Goal: Task Accomplishment & Management: Complete application form

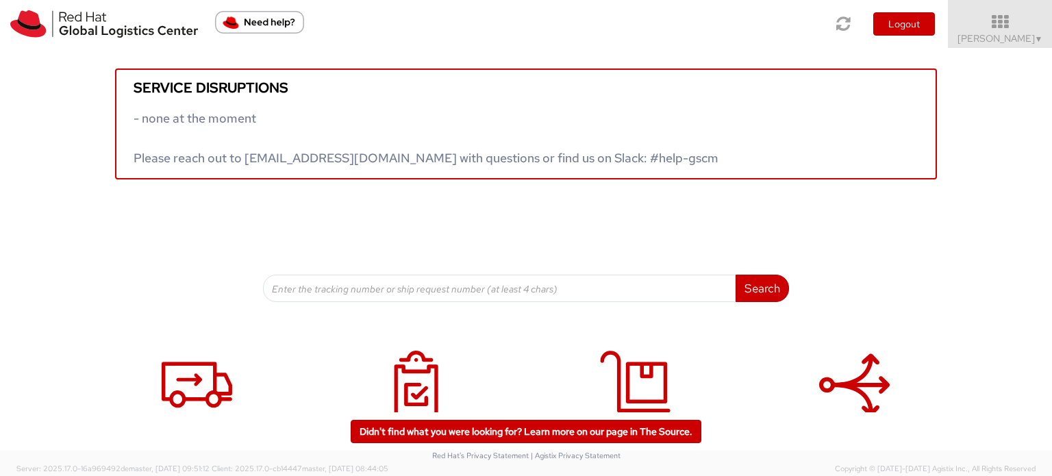
scroll to position [58, 0]
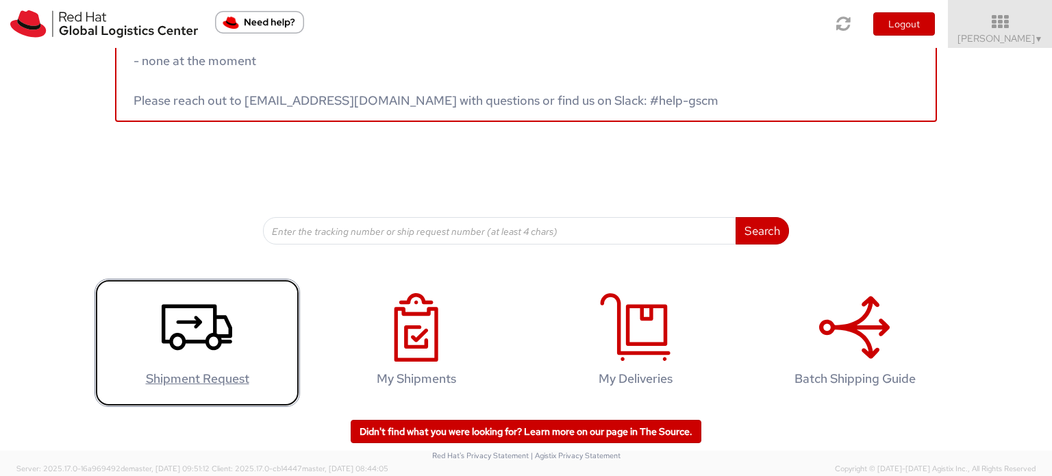
click at [162, 317] on icon at bounding box center [197, 327] width 71 height 68
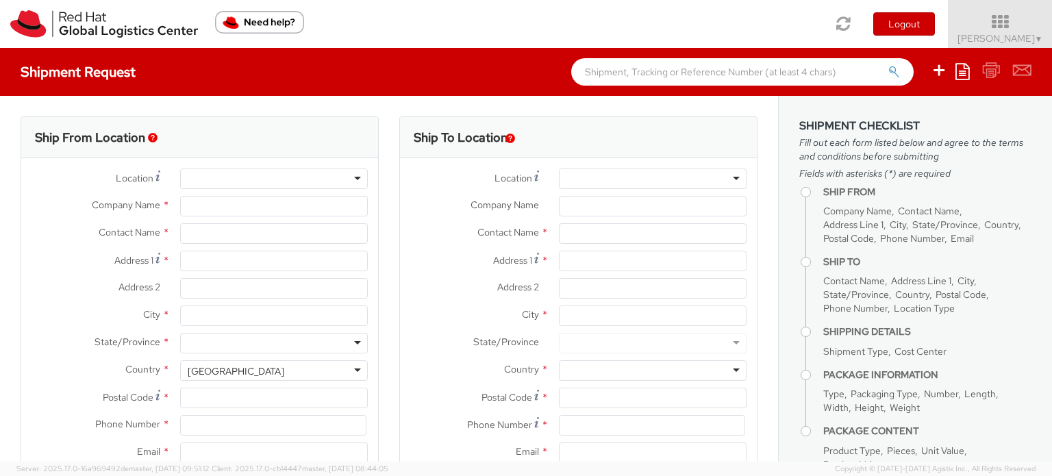
select select
select select "764"
type input "Red Hat India Private Limited"
type input "[PERSON_NAME]"
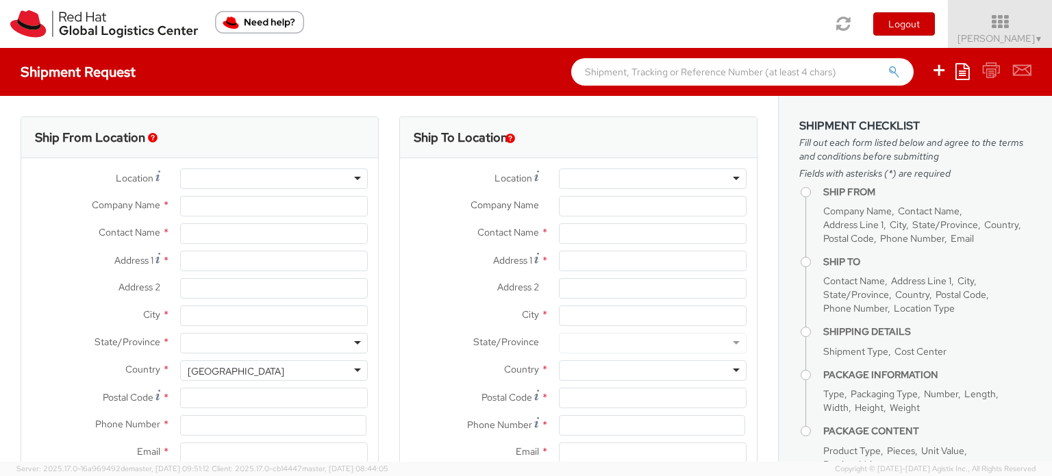
type input "Tower-X Level 1, [GEOGRAPHIC_DATA]"
type input "[GEOGRAPHIC_DATA], [GEOGRAPHIC_DATA]"
type input "[GEOGRAPHIC_DATA]"
type input "411013"
type input "2066817173"
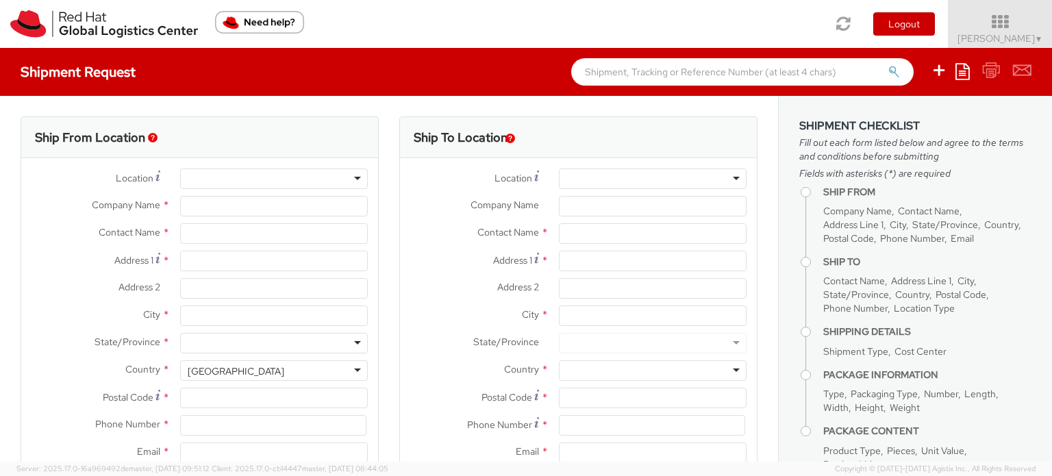
type input "[EMAIL_ADDRESS][DOMAIN_NAME]"
select select "CM"
select select "KGS"
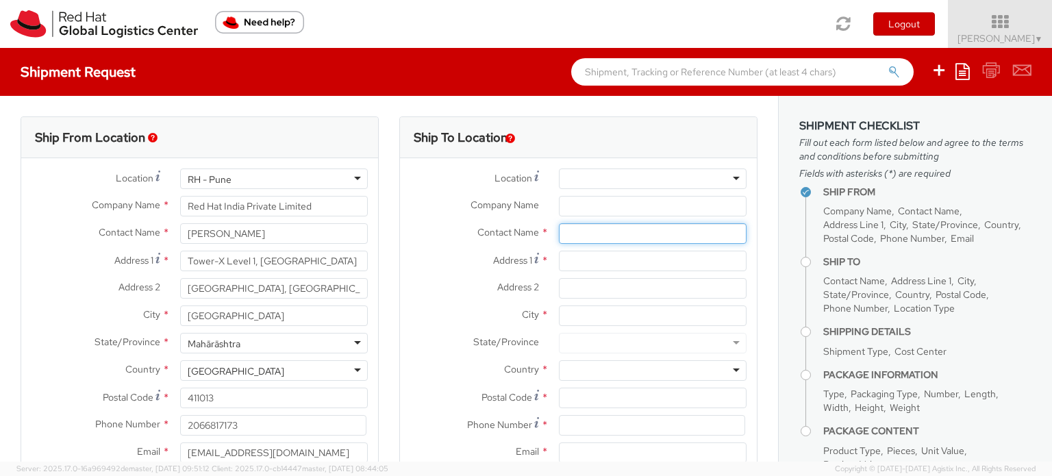
click at [583, 234] on input "text" at bounding box center [653, 233] width 188 height 21
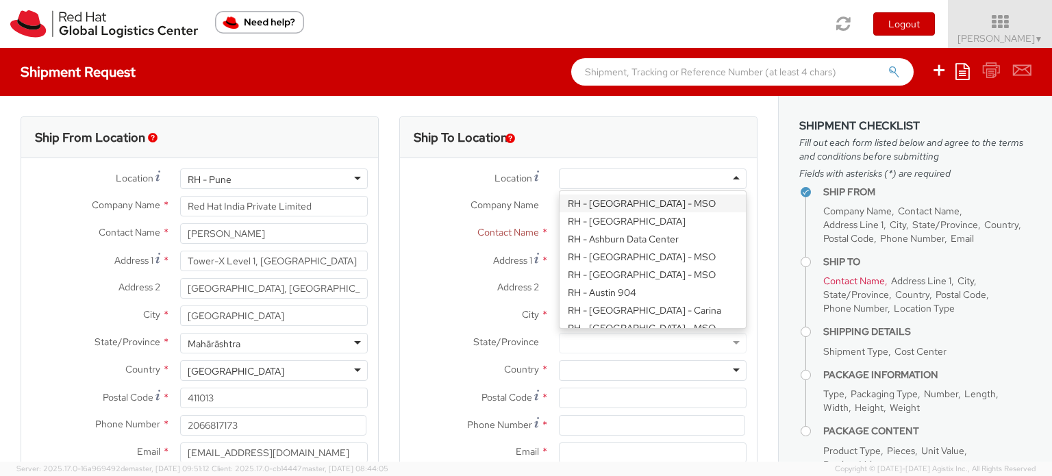
click at [622, 180] on div at bounding box center [653, 178] width 188 height 21
type input "jak"
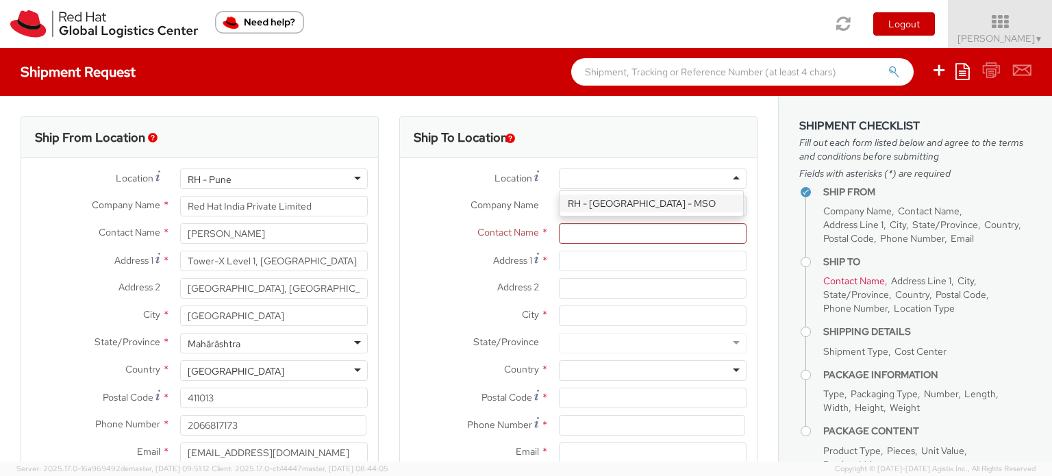
type input "PT. Red Hat Indonesia"
type input "Scbd, Jl. Jend. Sudirman No.52-53"
type input "Kebayoran Baru"
type input "[GEOGRAPHIC_DATA]"
type input "12190"
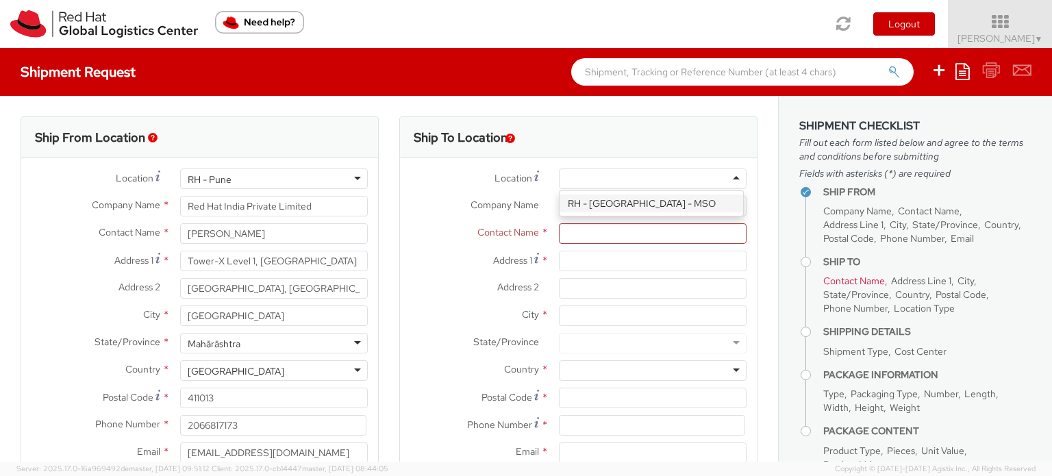
type input "[PHONE_NUMBER]"
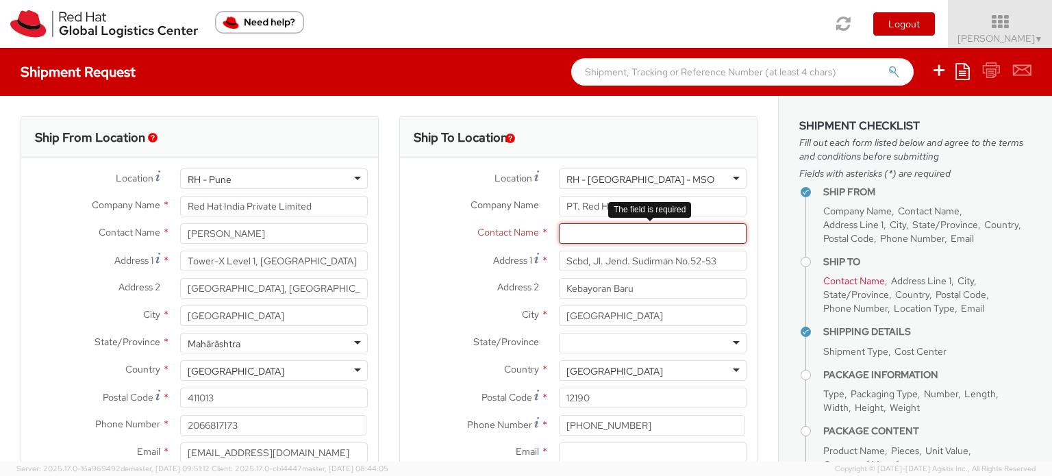
click at [611, 240] on input "text" at bounding box center [653, 233] width 188 height 21
paste input "[PERSON_NAME]"
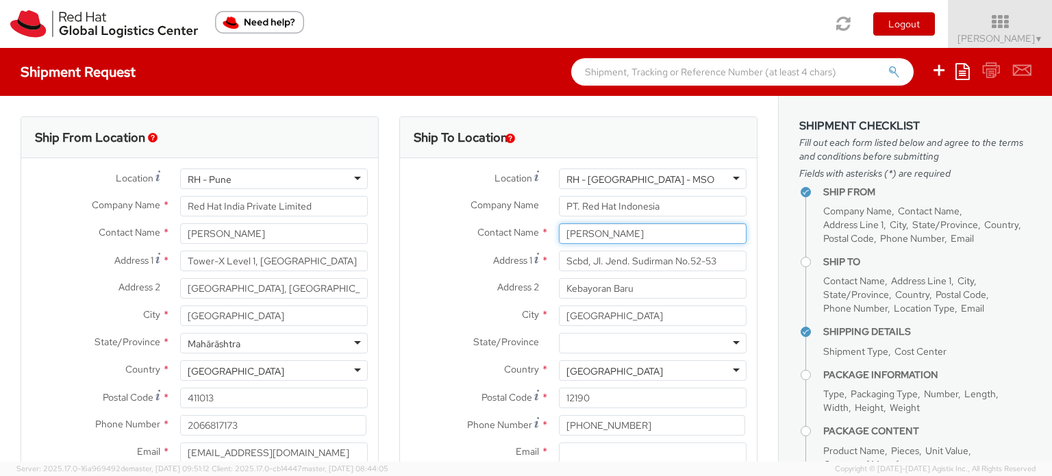
type input "[PERSON_NAME]"
click at [600, 262] on input "Scbd, Jl. Jend. Sudirman No.52-53" at bounding box center [653, 261] width 188 height 21
paste input "Wisma GKBI"
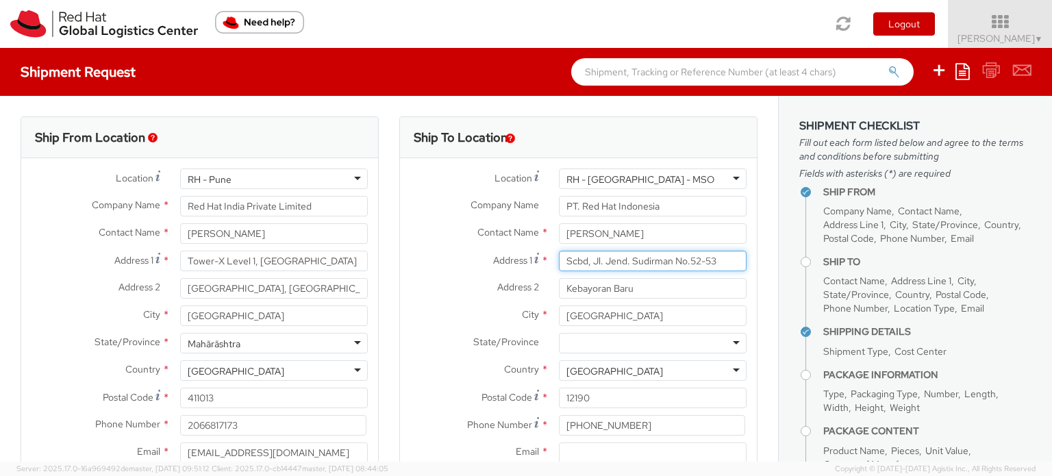
type input "Wisma GKBI"
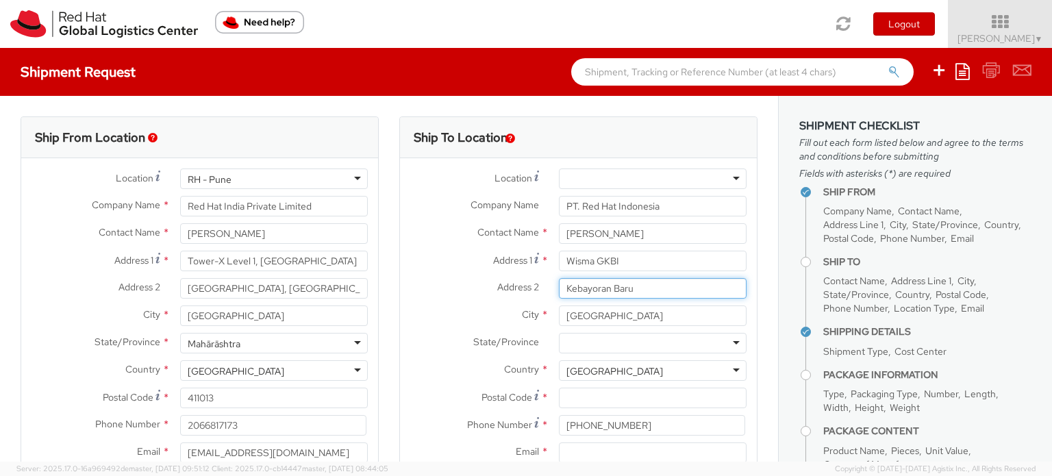
paste input "17th Floor suite 1710"
type input "17th Floor suite 1710"
click at [638, 258] on input "Wisma GKBI" at bounding box center [653, 261] width 188 height 21
paste input "17th Floor suite 1710"
type input "Wisma GKBI, 17th Floor suite 1710"
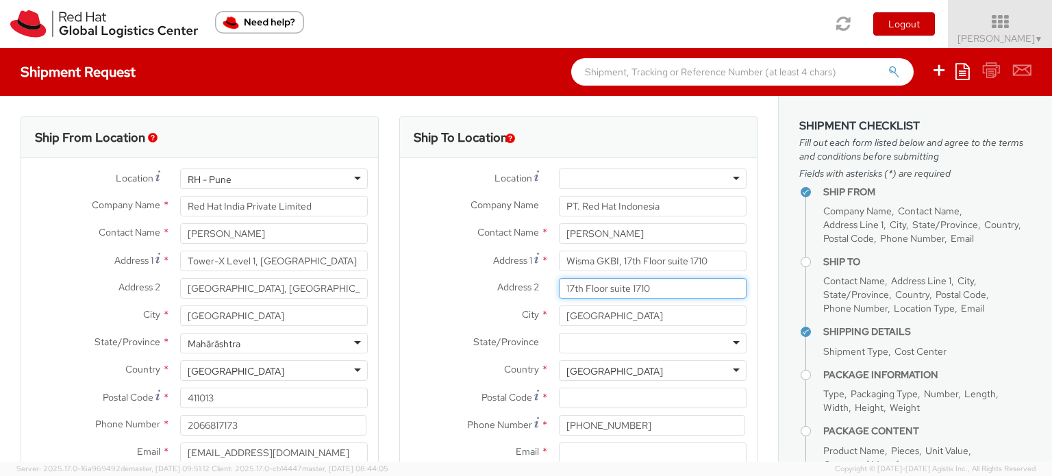
paste input "Jl. Jend. [STREET_ADDRESS]"
type input "Jl. Jend. [STREET_ADDRESS]"
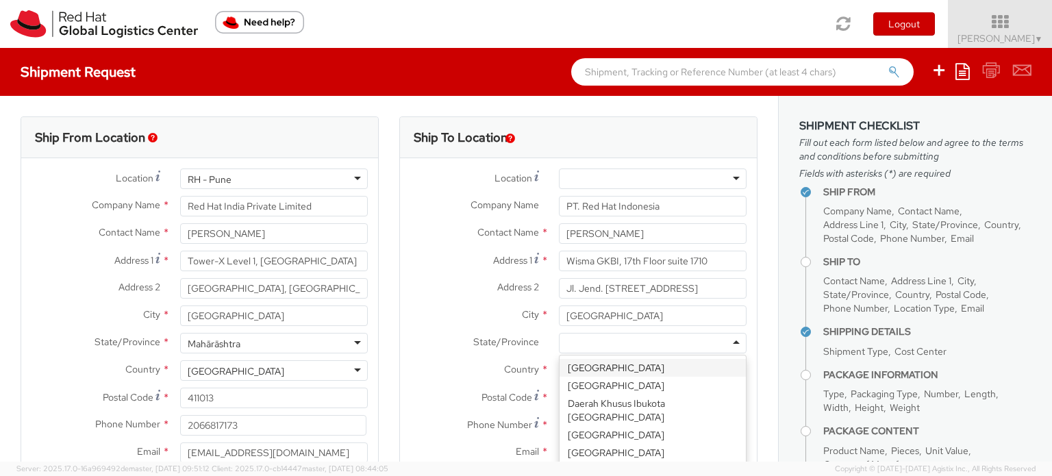
click at [603, 338] on div at bounding box center [653, 343] width 188 height 21
type input "jak"
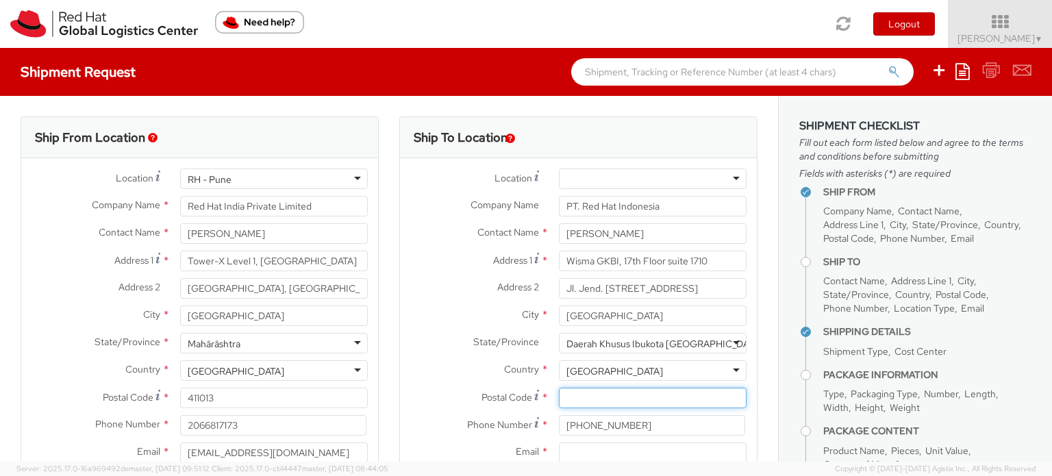
click at [596, 391] on input "Postal Code *" at bounding box center [653, 398] width 188 height 21
paste input "Jl. Jend. [STREET_ADDRESS]"
paste input "10210"
type input "10210"
click at [357, 132] on div "Ship From Location" at bounding box center [199, 137] width 357 height 41
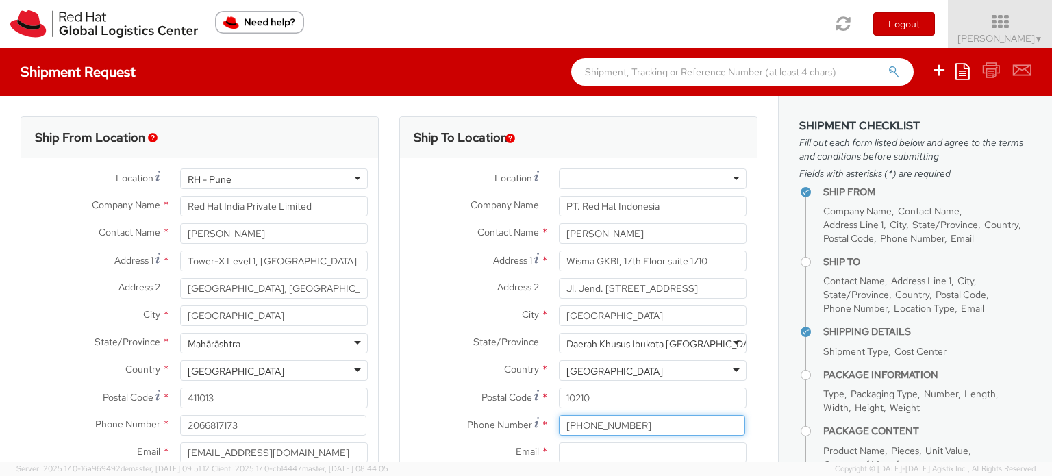
drag, startPoint x: 643, startPoint y: 428, endPoint x: 526, endPoint y: 421, distance: 116.6
click at [526, 421] on div "Phone Number * [PHONE_NUMBER]" at bounding box center [578, 425] width 357 height 21
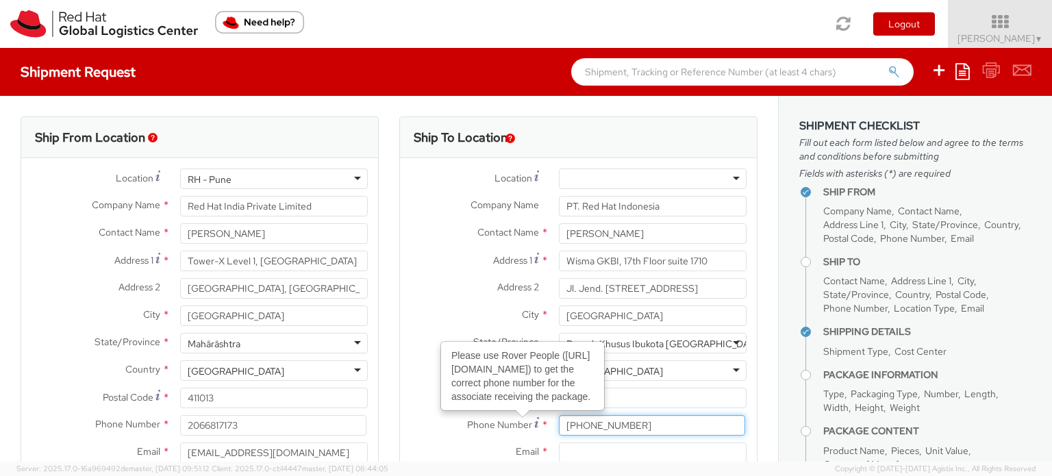
paste input "813 9461 1331"
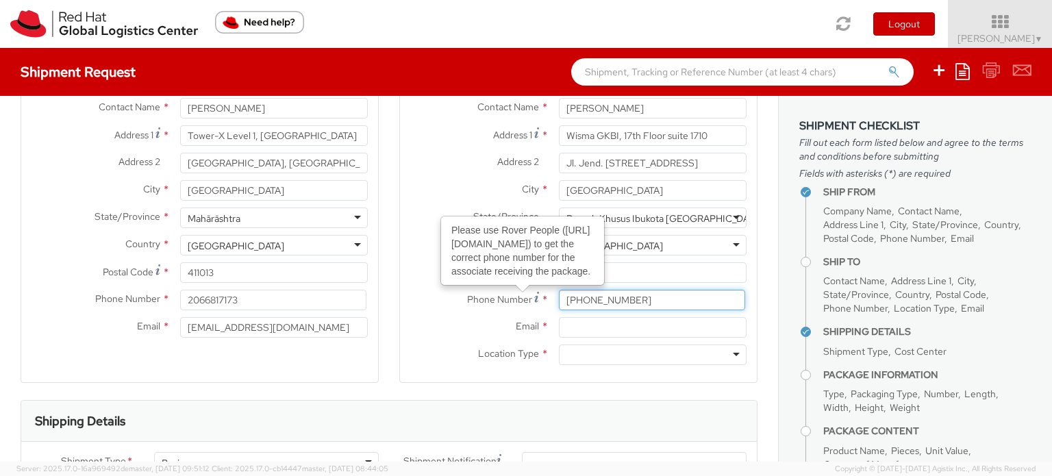
scroll to position [131, 0]
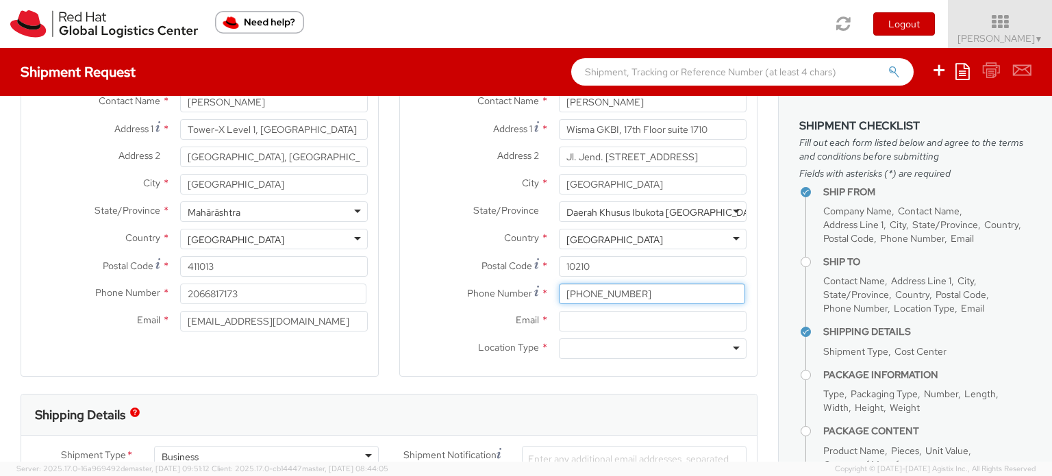
type input "[PHONE_NUMBER]"
click at [603, 314] on input "Email *" at bounding box center [653, 321] width 188 height 21
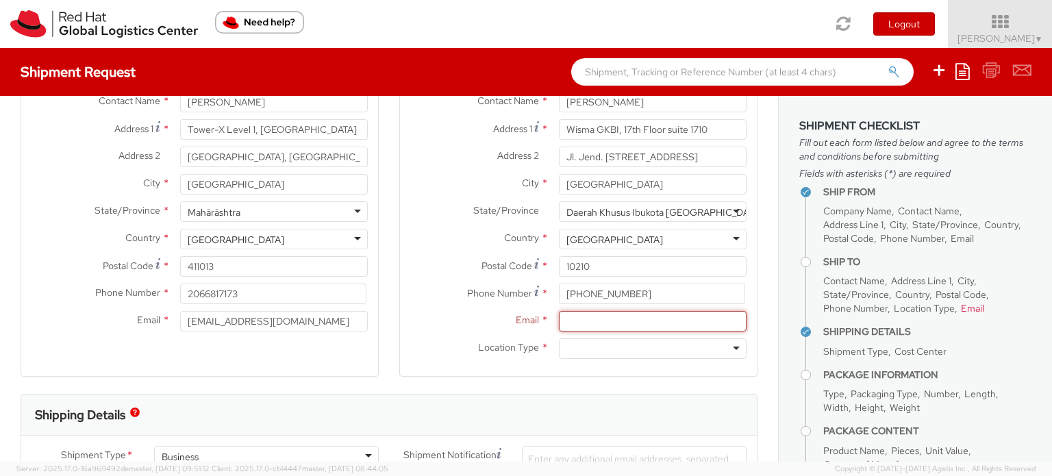
paste input "[EMAIL_ADDRESS][DOMAIN_NAME]"
type input "[EMAIL_ADDRESS][DOMAIN_NAME]"
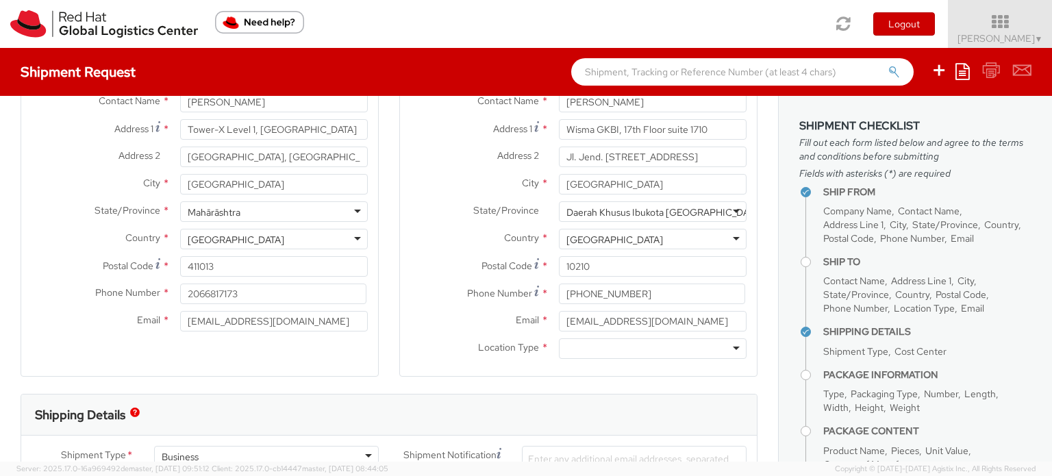
click at [578, 348] on div at bounding box center [653, 348] width 188 height 21
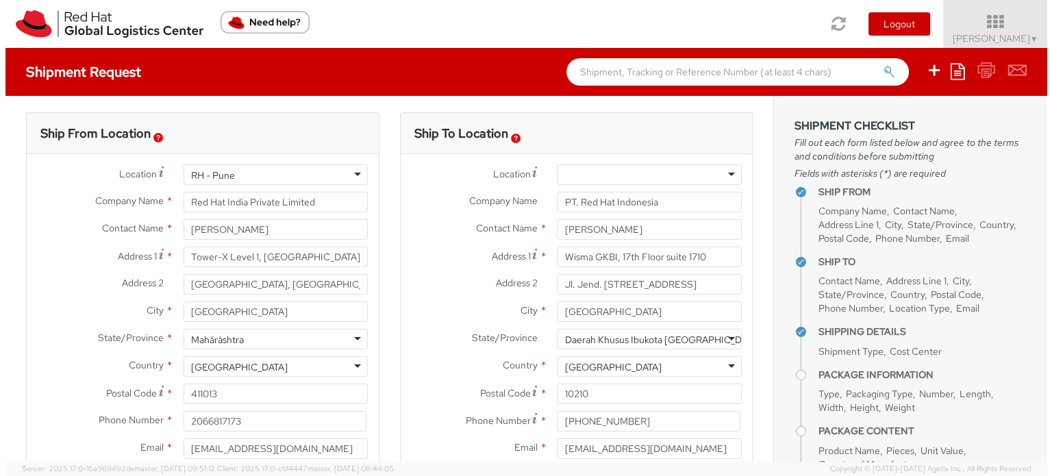
scroll to position [0, 0]
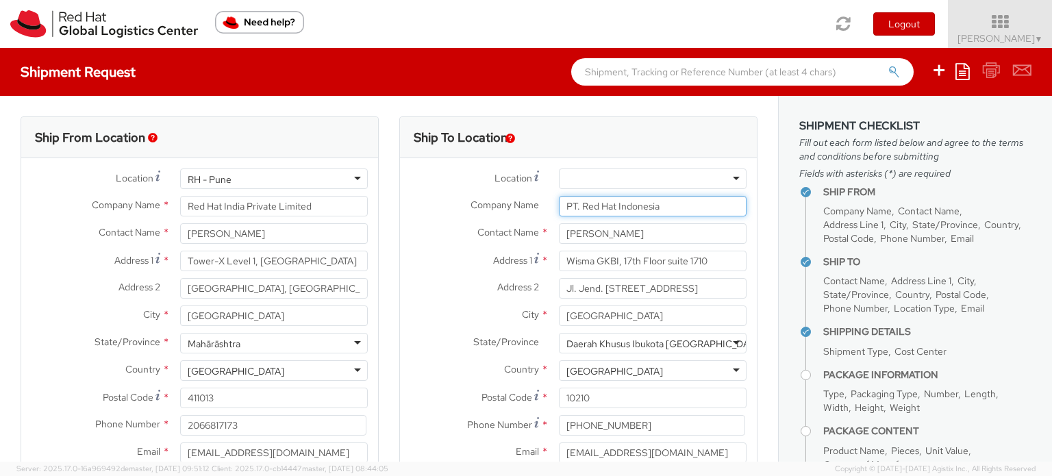
click at [650, 205] on input "PT. Red Hat Indonesia" at bounding box center [653, 206] width 188 height 21
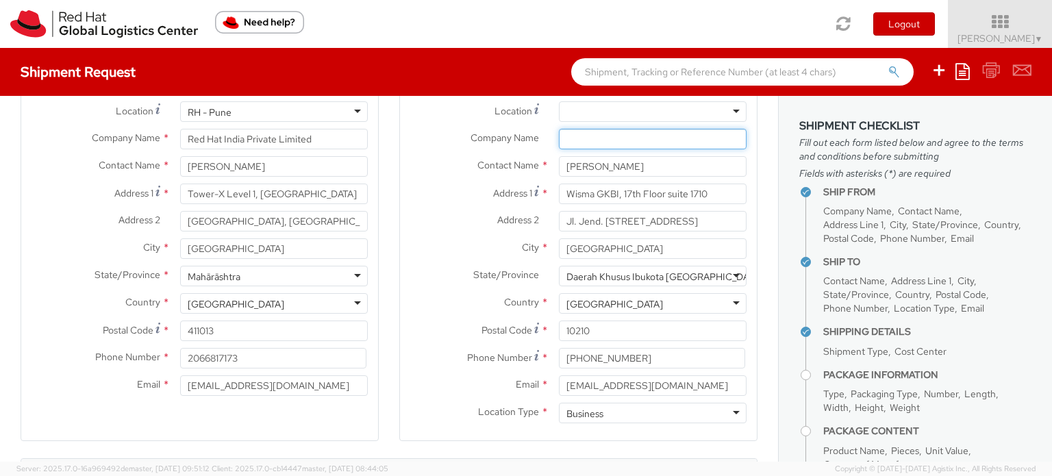
scroll to position [68, 0]
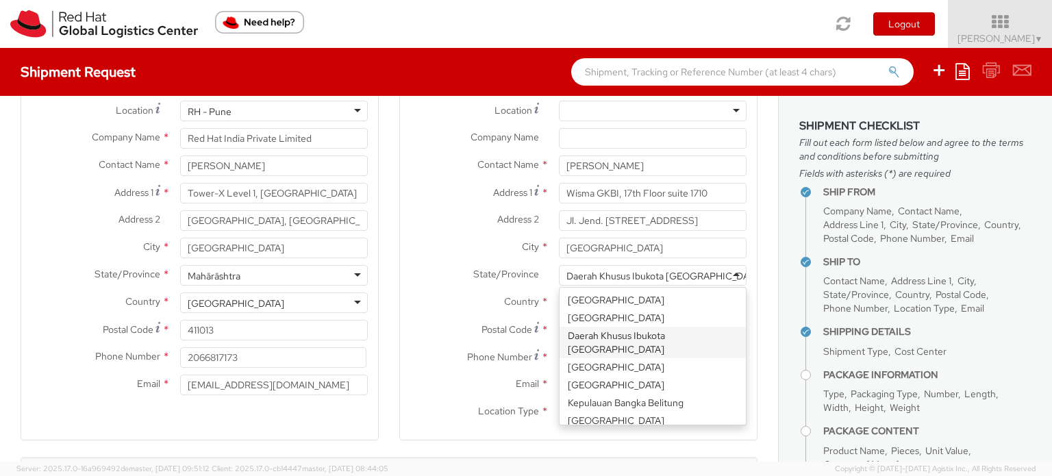
click at [728, 275] on div "Daerah Khusus Ibukota [GEOGRAPHIC_DATA]" at bounding box center [653, 275] width 188 height 21
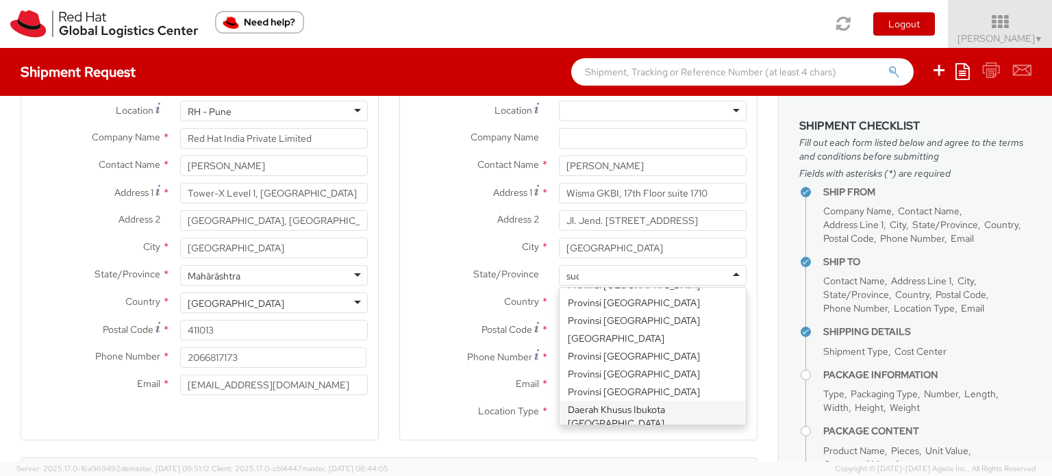
scroll to position [30, 0]
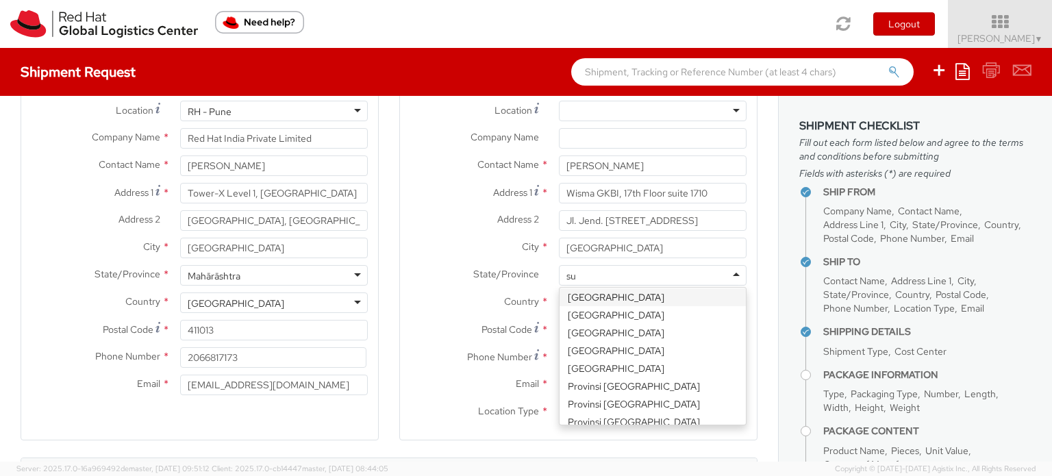
type input "s"
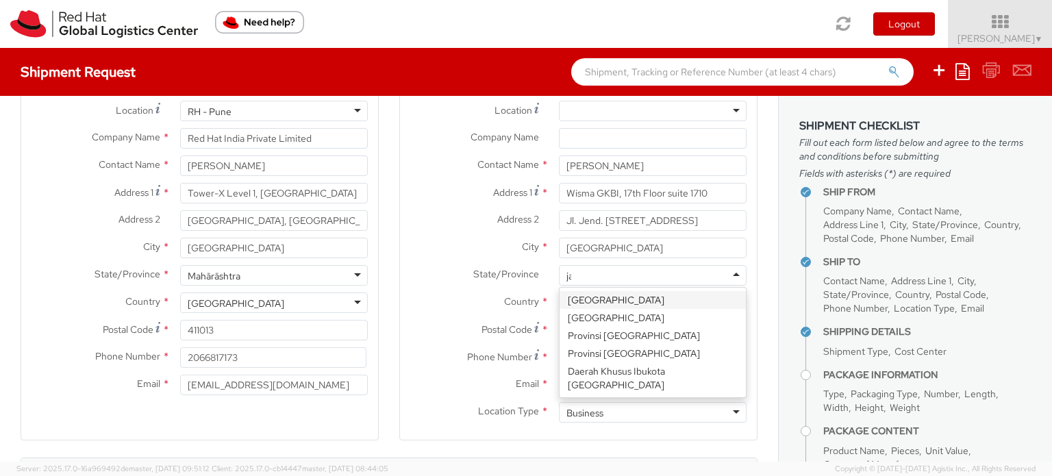
scroll to position [0, 0]
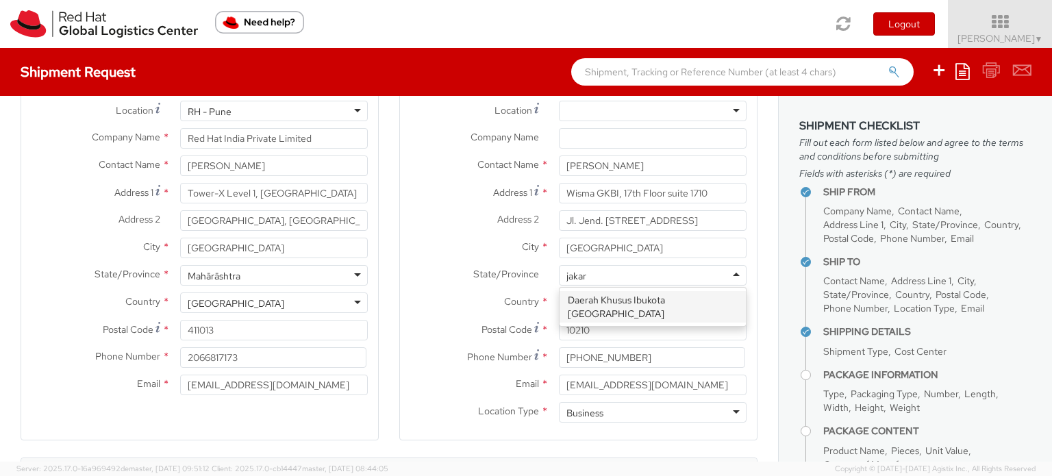
type input "jakart"
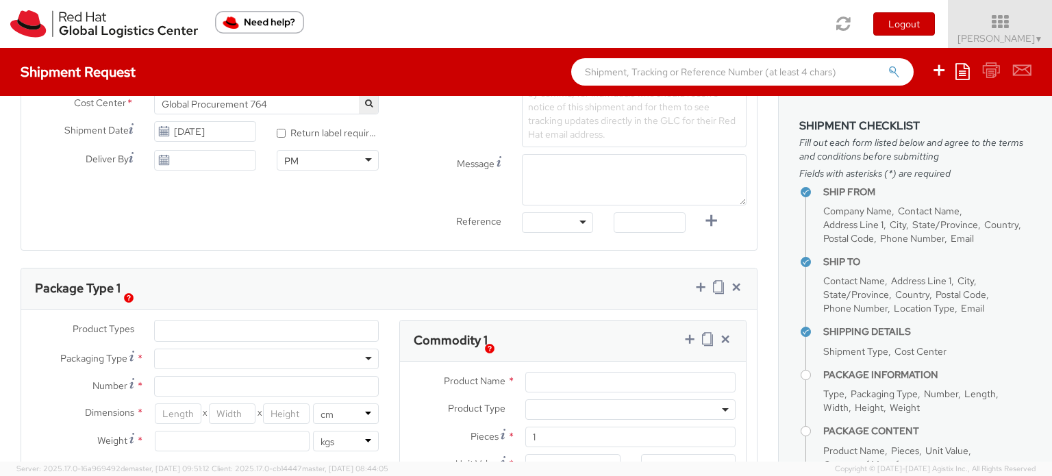
scroll to position [456, 0]
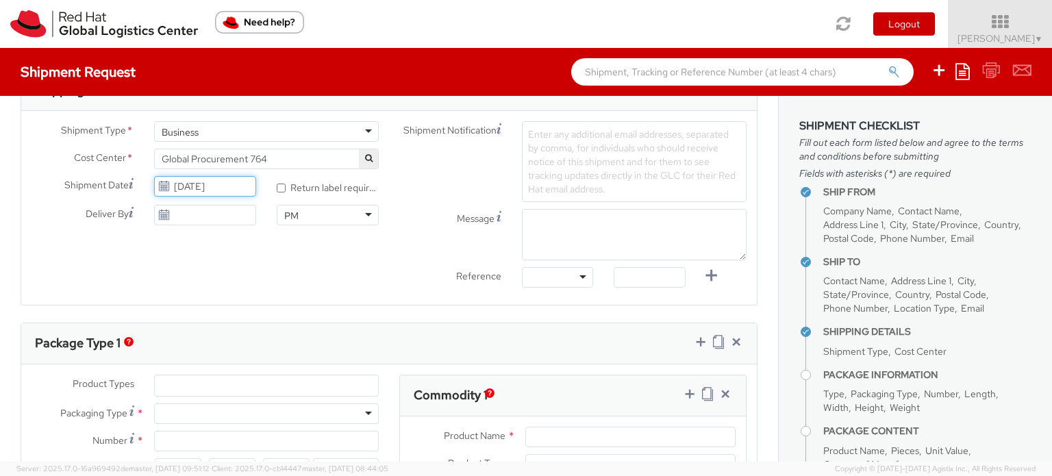
click at [236, 177] on input "[DATE]" at bounding box center [205, 186] width 102 height 21
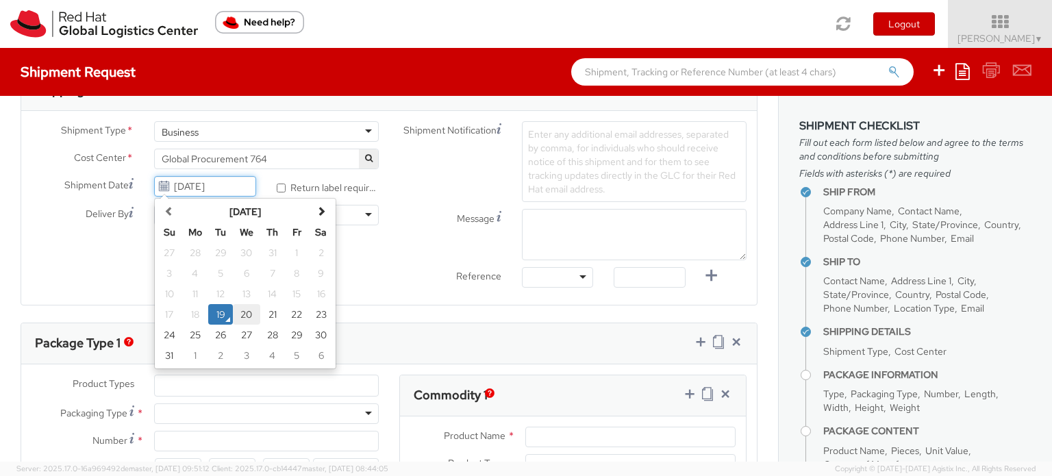
click at [251, 316] on td "20" at bounding box center [246, 314] width 27 height 21
type input "[DATE]"
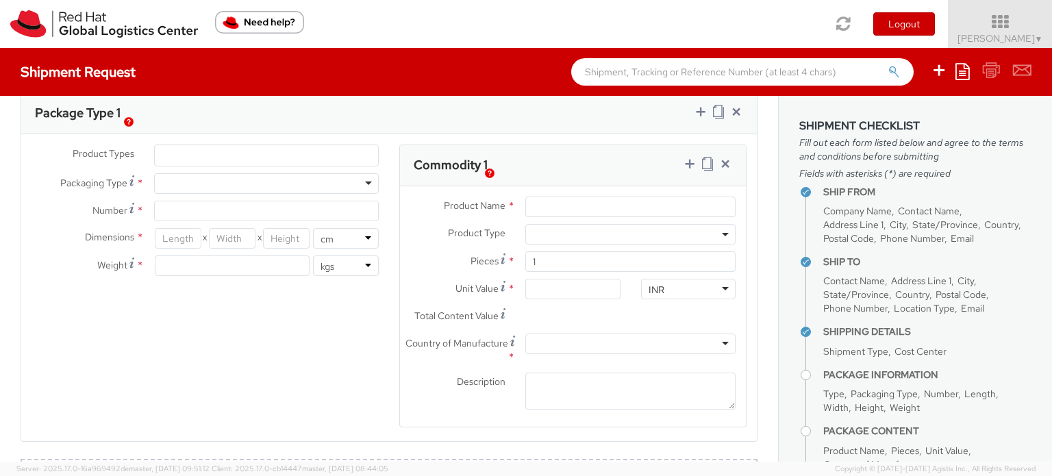
scroll to position [687, 0]
click at [318, 152] on ul at bounding box center [266, 154] width 223 height 21
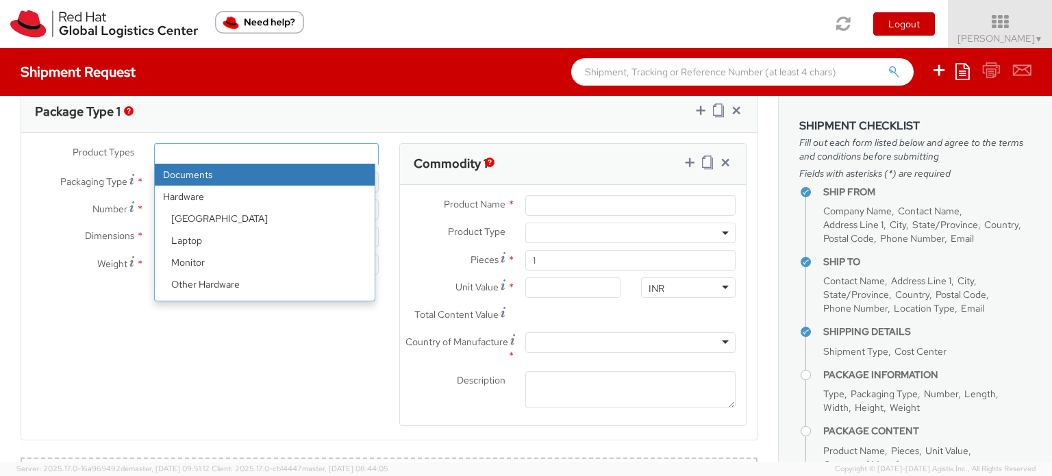
select select "DOCUMENT"
type input "Documents"
select select "DOCUMENT"
type input "1.00"
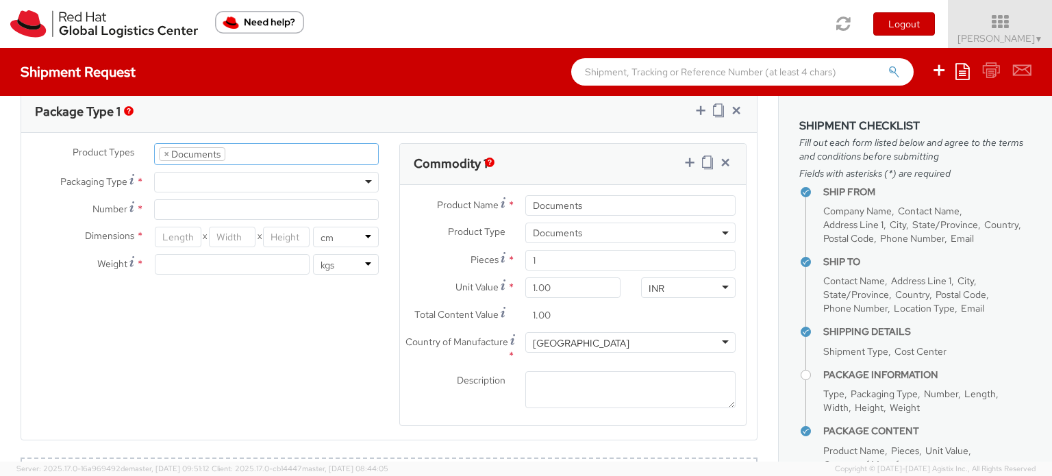
click at [270, 180] on div at bounding box center [266, 182] width 225 height 21
type input "1"
type input "24.13"
type input "31.75"
type input "0.64"
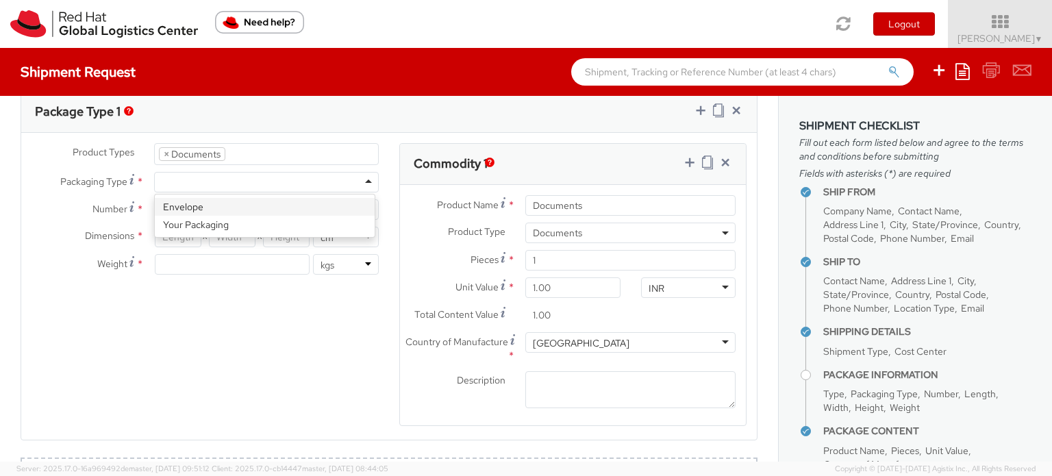
type input "0.5"
click at [191, 209] on input "1" at bounding box center [266, 209] width 225 height 21
click at [208, 350] on div "Product Types * Documents Docking Station Laptop Monitor Other Hardware Server …" at bounding box center [388, 293] width 735 height 301
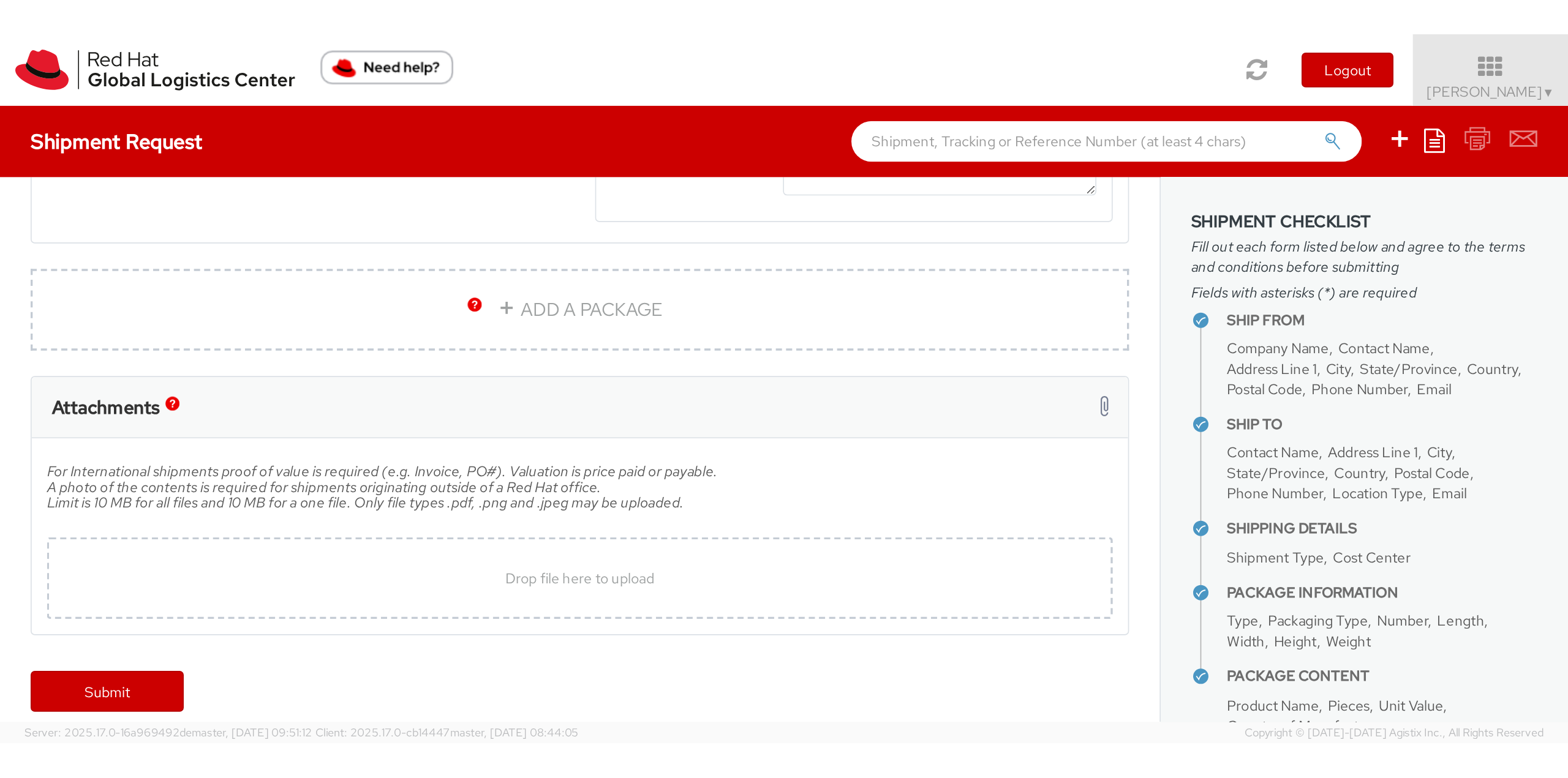
scroll to position [892, 0]
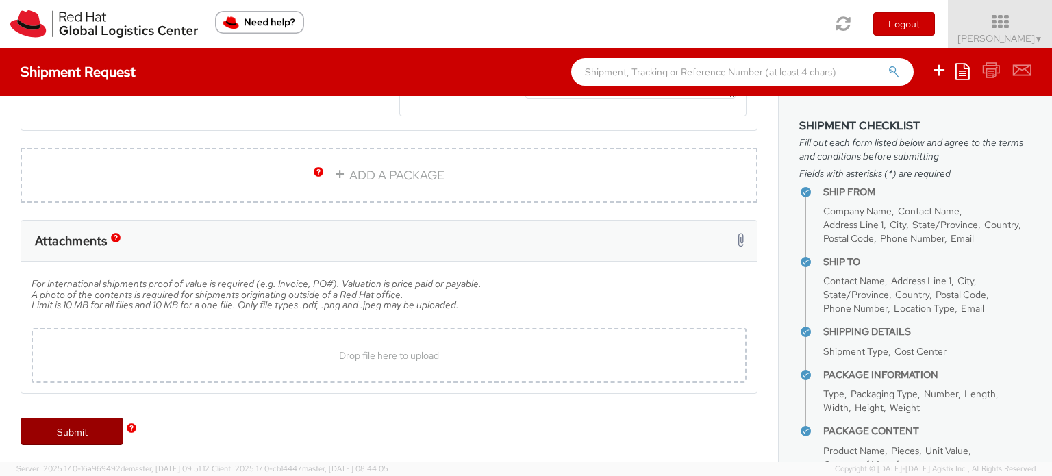
click at [109, 424] on link "Submit" at bounding box center [72, 431] width 103 height 27
type input "[PERSON_NAME]"
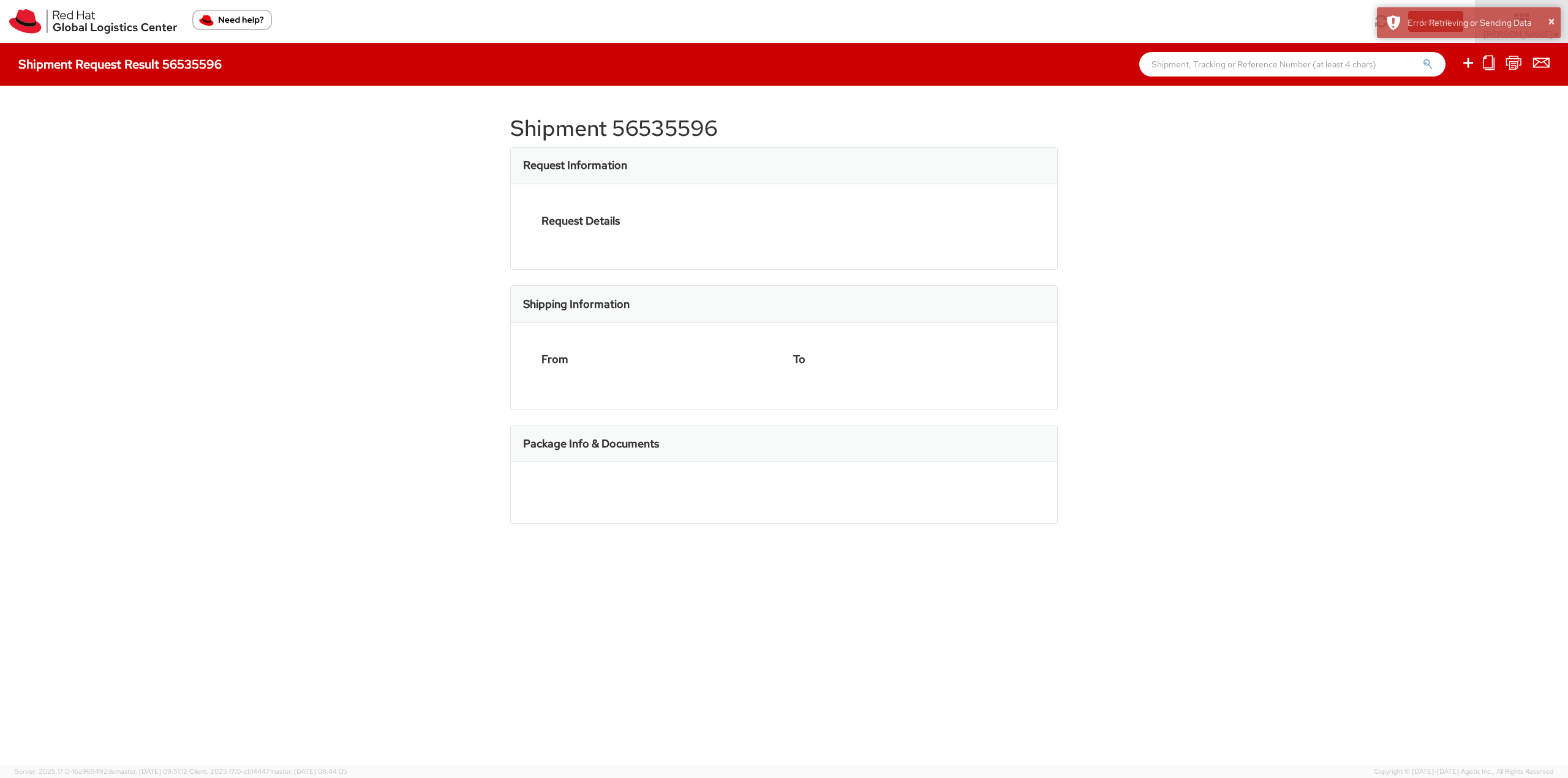
click at [671, 129] on h1 "Shipment 56535596" at bounding box center [784, 128] width 547 height 24
copy h1 "56535596"
